Goal: Task Accomplishment & Management: Manage account settings

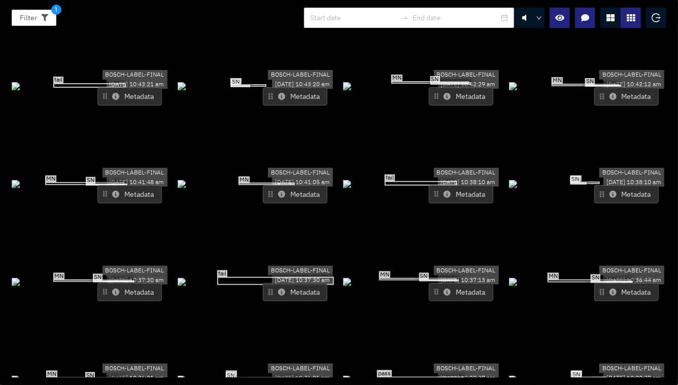
click at [653, 14] on icon "logout" at bounding box center [656, 17] width 9 height 9
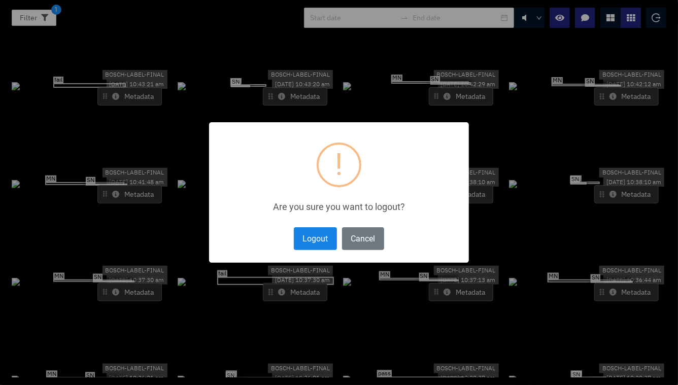
click at [317, 236] on button "Logout" at bounding box center [315, 238] width 43 height 23
